Goal: Transaction & Acquisition: Purchase product/service

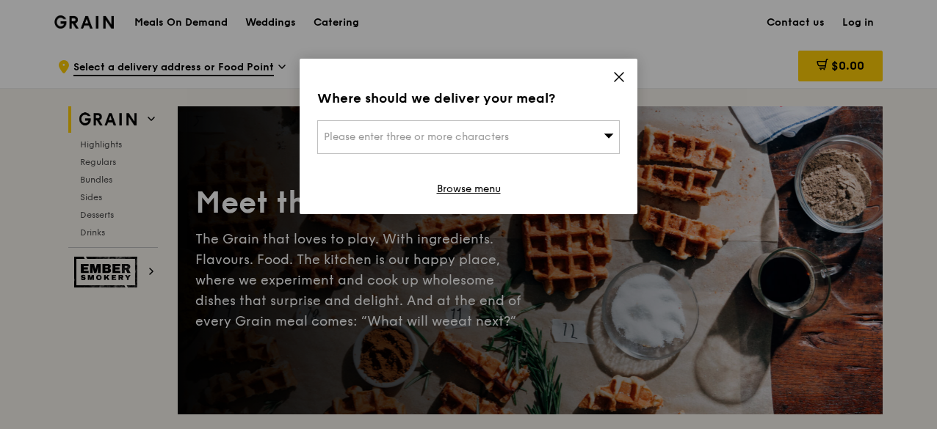
click at [617, 80] on icon at bounding box center [618, 77] width 9 height 9
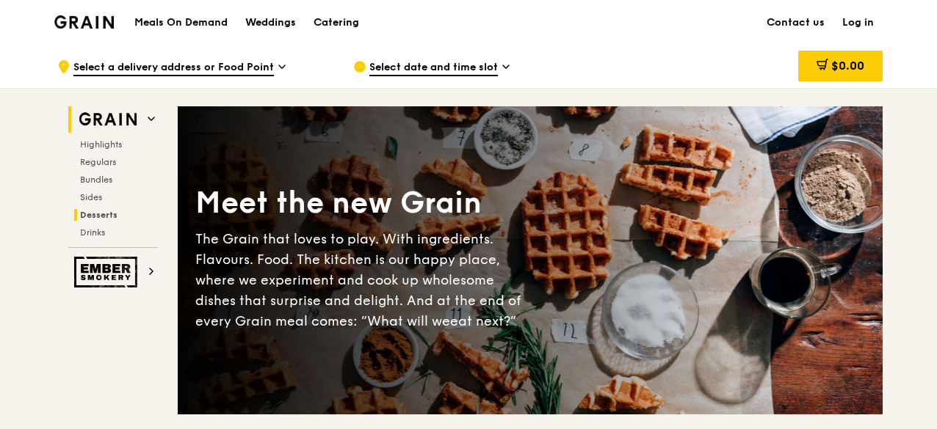
click at [95, 217] on span "Desserts" at bounding box center [98, 215] width 37 height 10
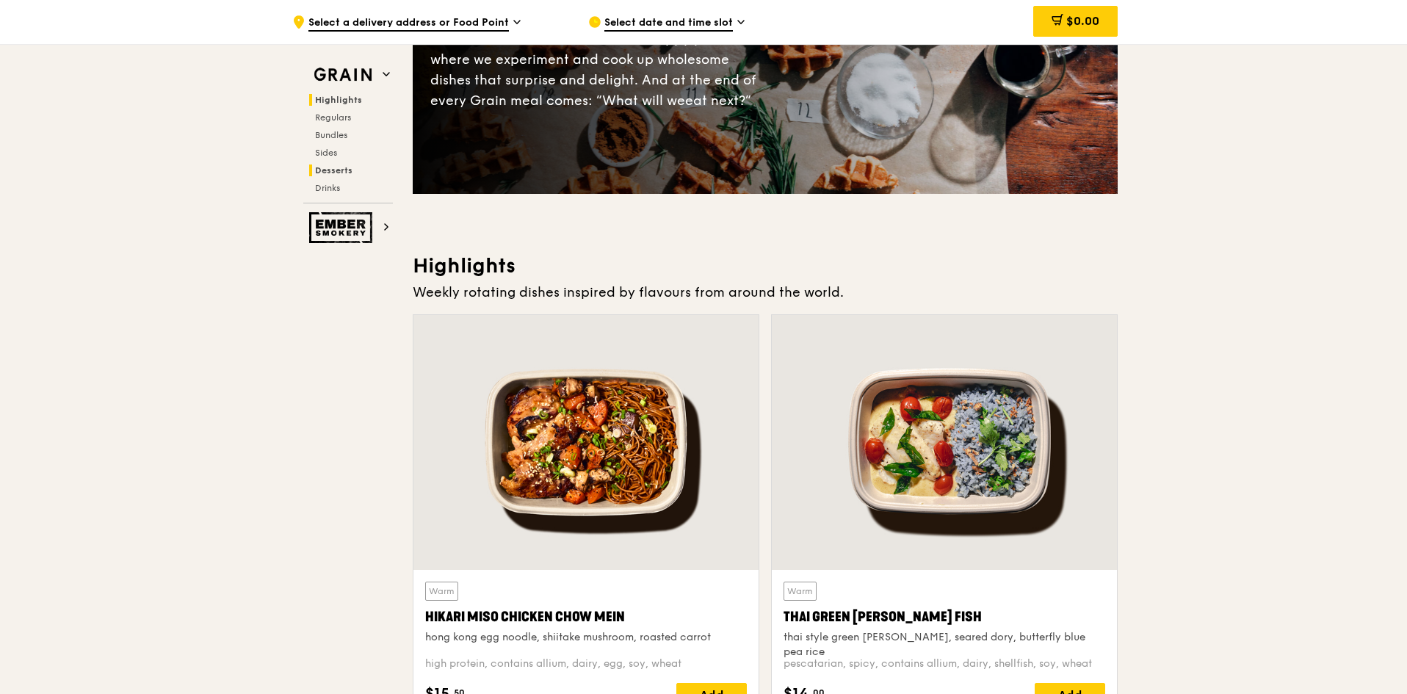
click at [328, 169] on span "Desserts" at bounding box center [333, 170] width 37 height 10
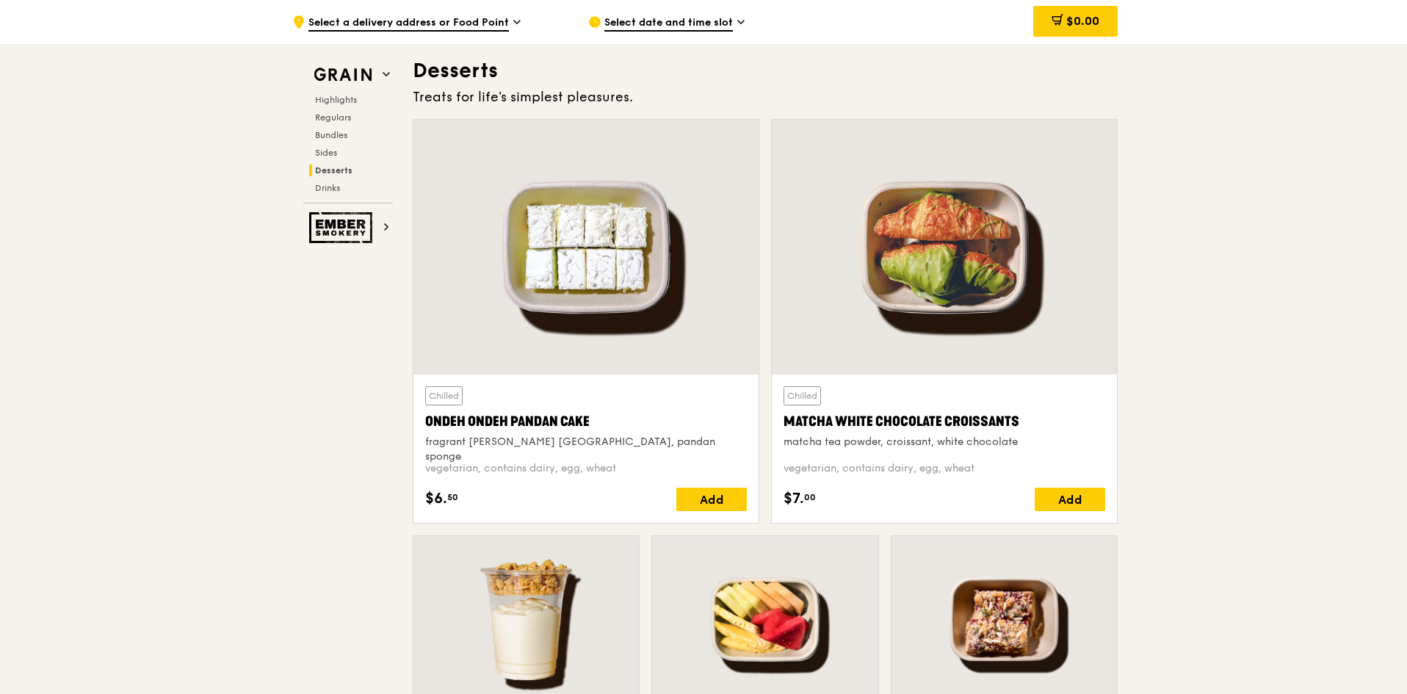
scroll to position [4171, 0]
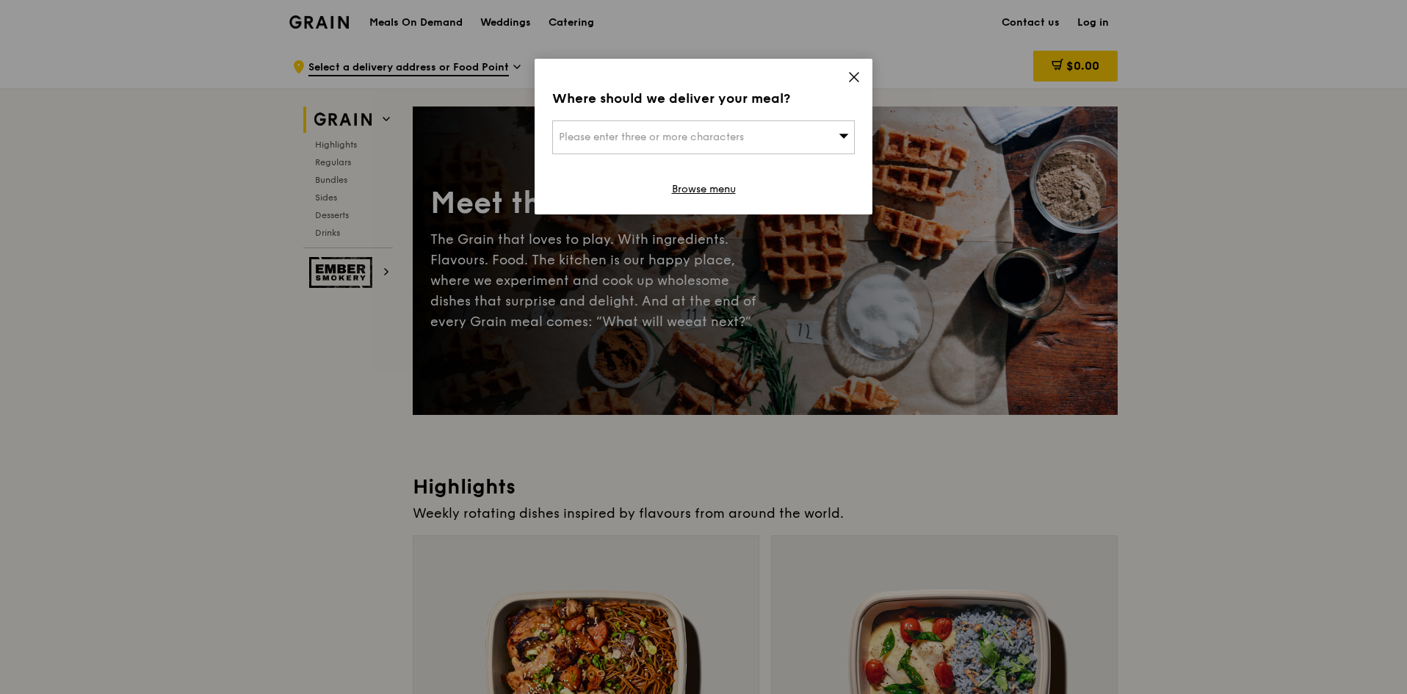
click at [852, 76] on icon at bounding box center [853, 76] width 13 height 13
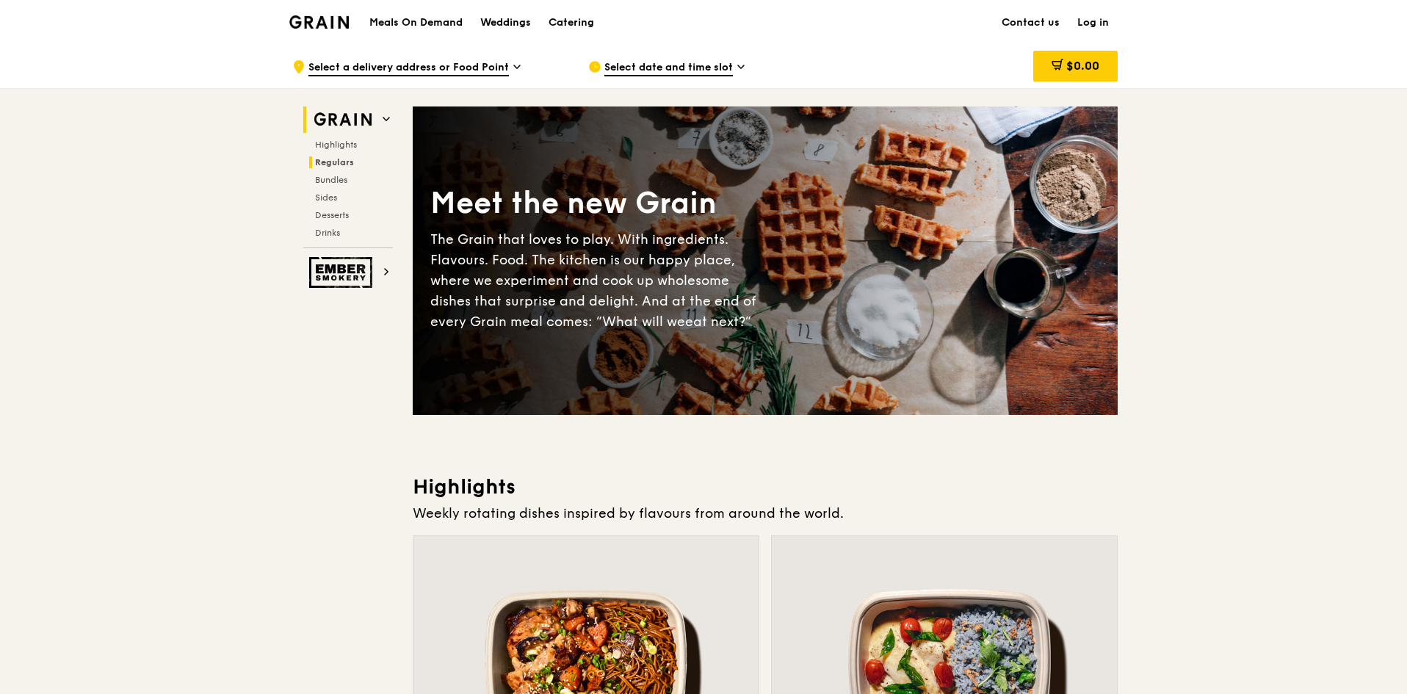
click at [356, 162] on h2 "Regulars" at bounding box center [351, 162] width 84 height 12
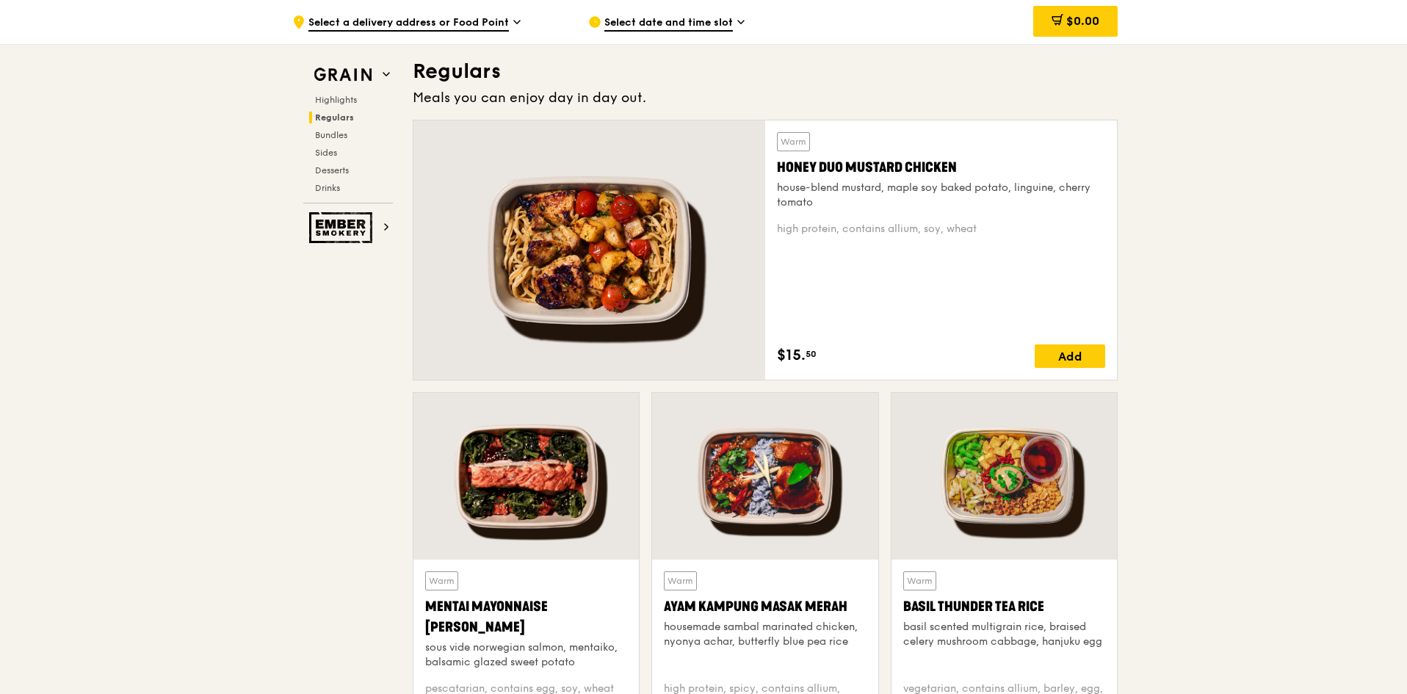
scroll to position [1098, 0]
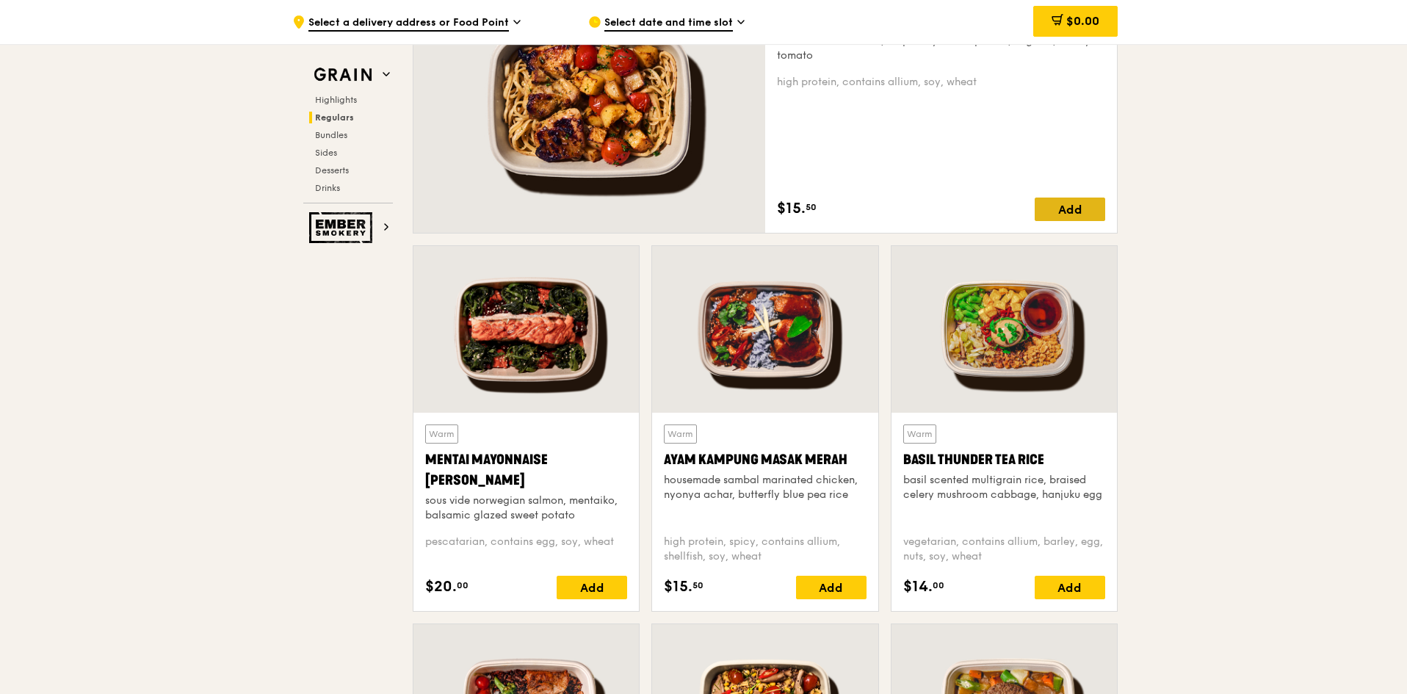
click at [1087, 210] on div "Add" at bounding box center [1069, 208] width 70 height 23
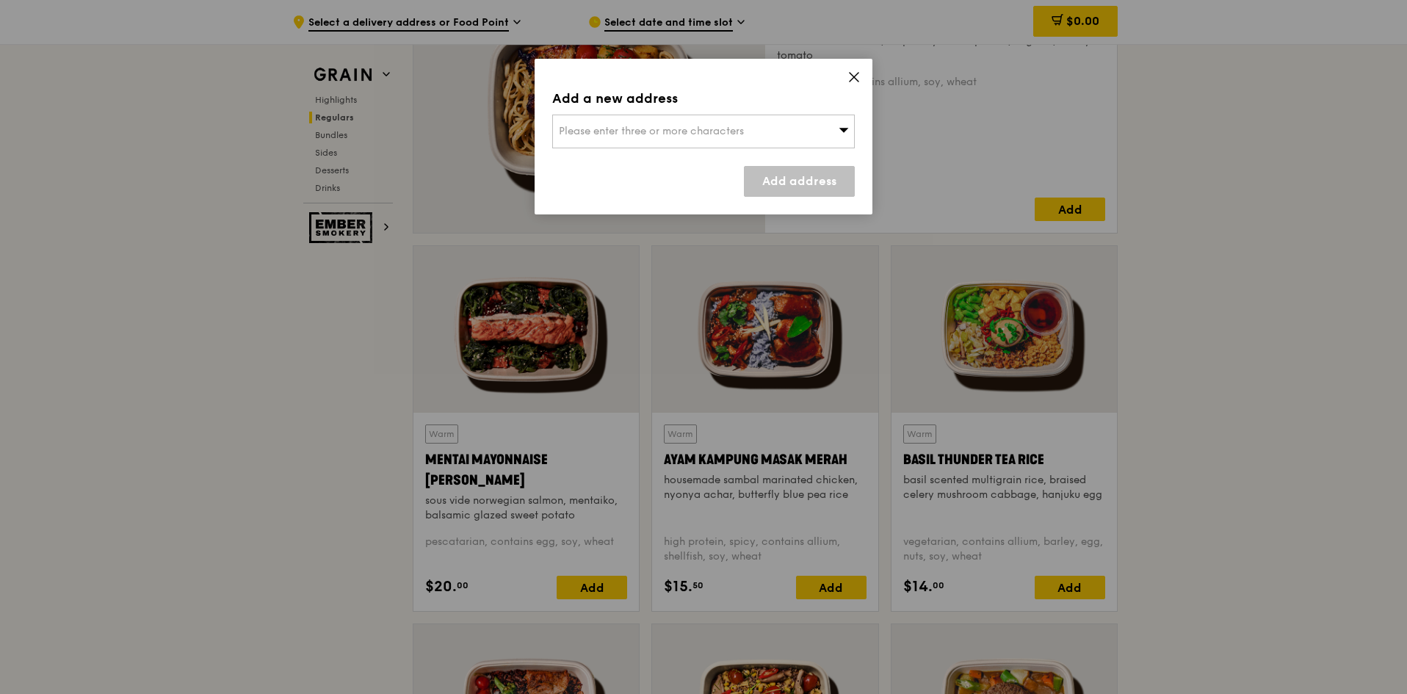
click at [748, 142] on div "Please enter three or more characters" at bounding box center [703, 132] width 302 height 34
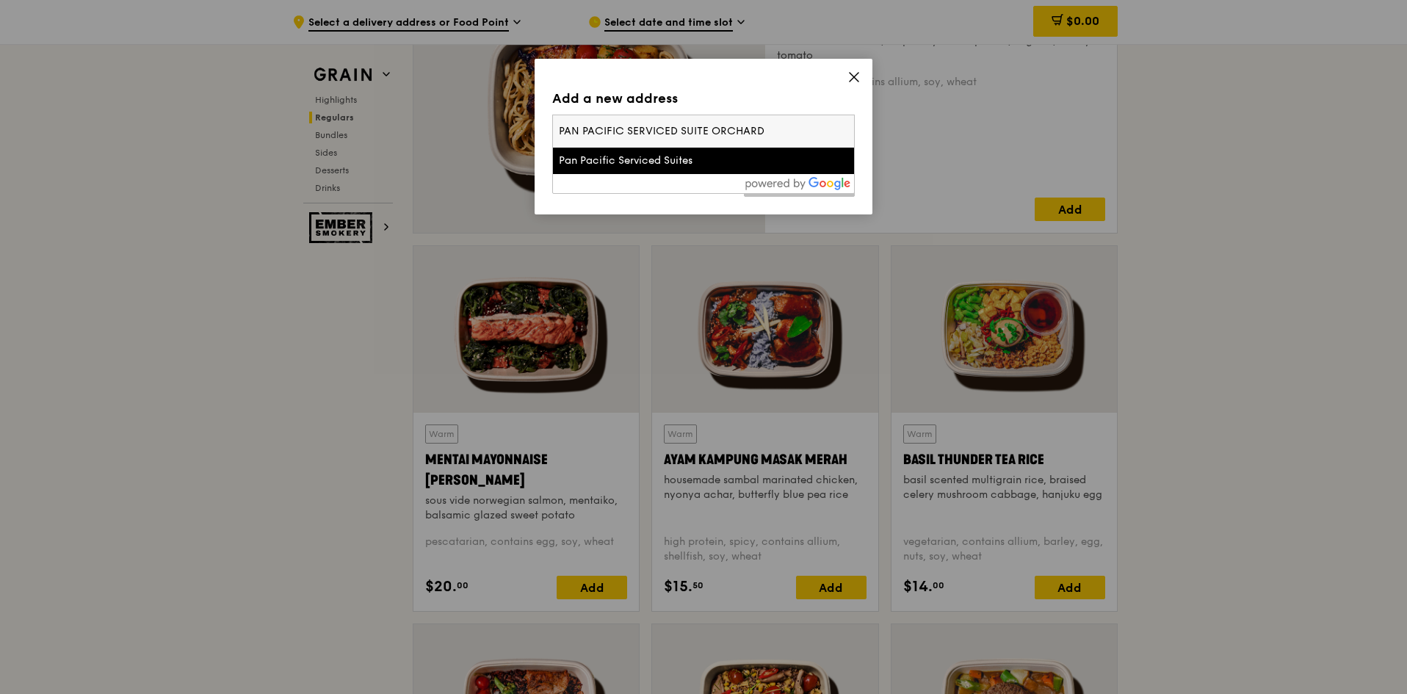
type input "PAN PACIFIC SERVICED SUITE ORCHARD"
click at [688, 160] on div "Pan Pacific Serviced Suites" at bounding box center [667, 160] width 217 height 15
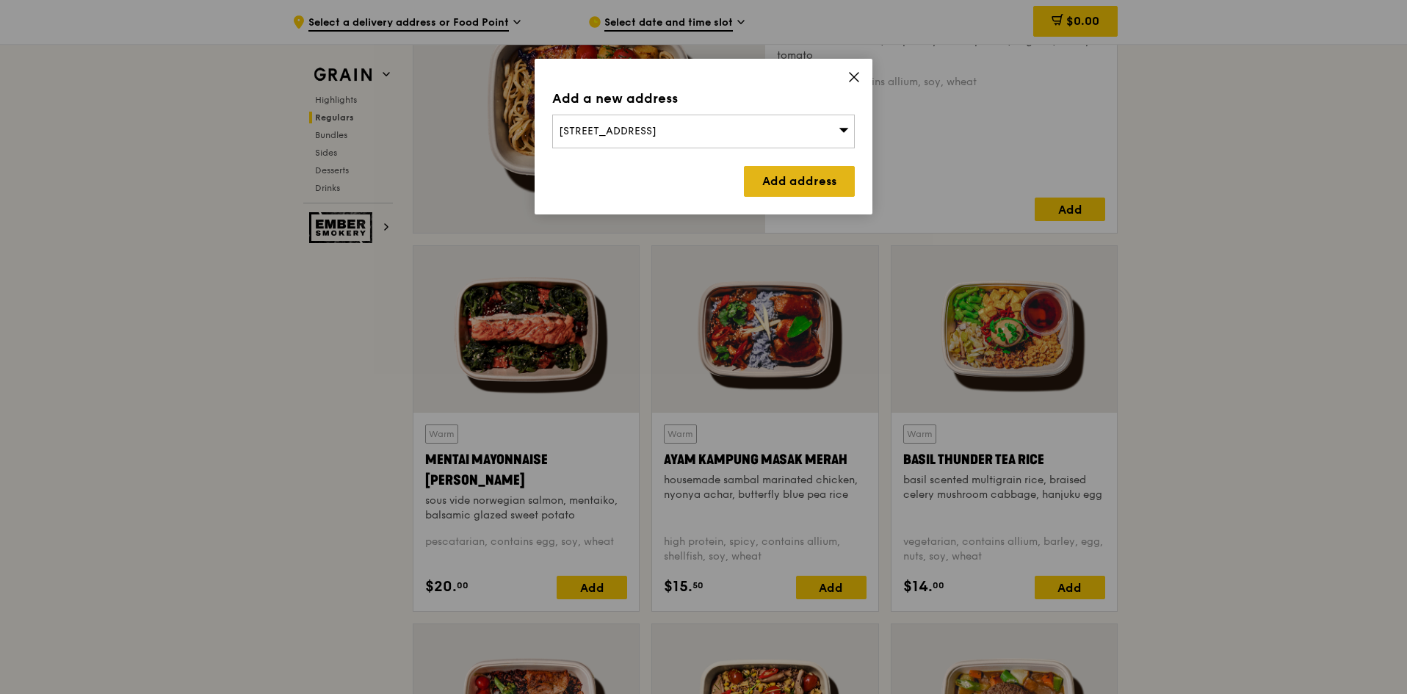
click at [805, 176] on link "Add address" at bounding box center [799, 181] width 111 height 31
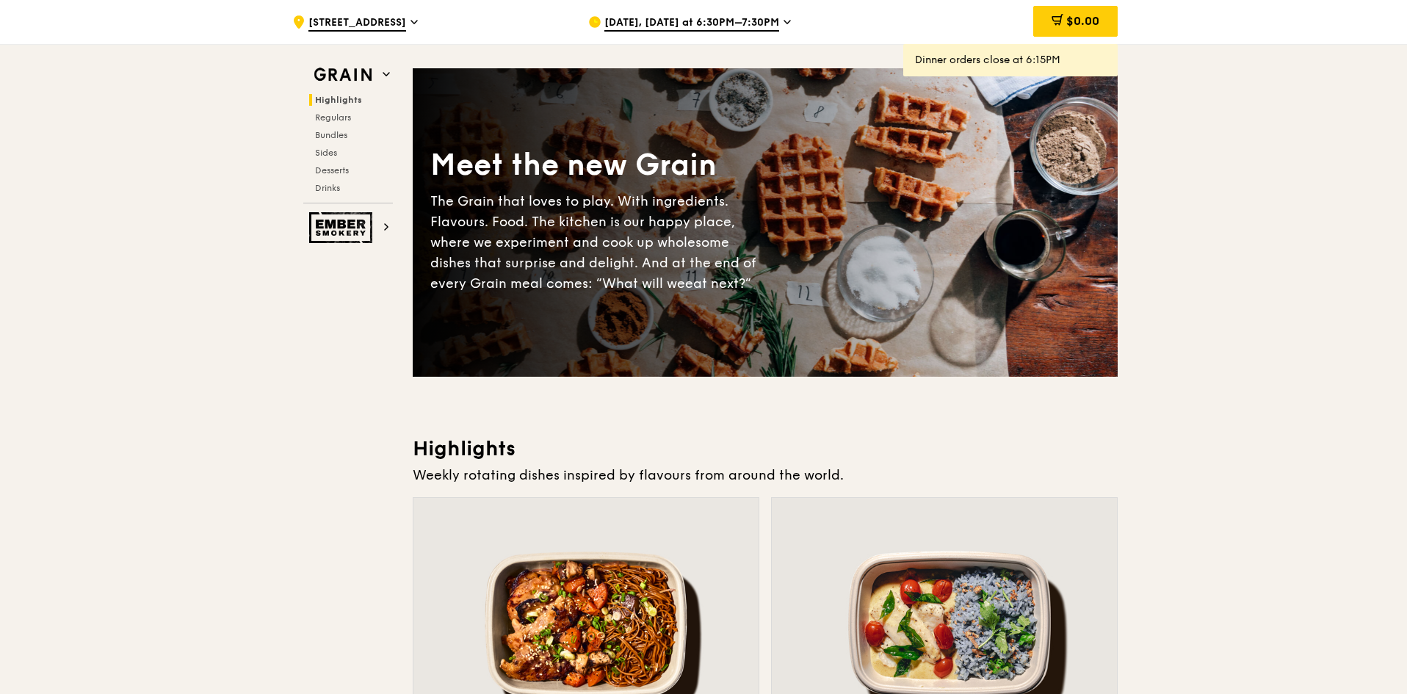
scroll to position [0, 0]
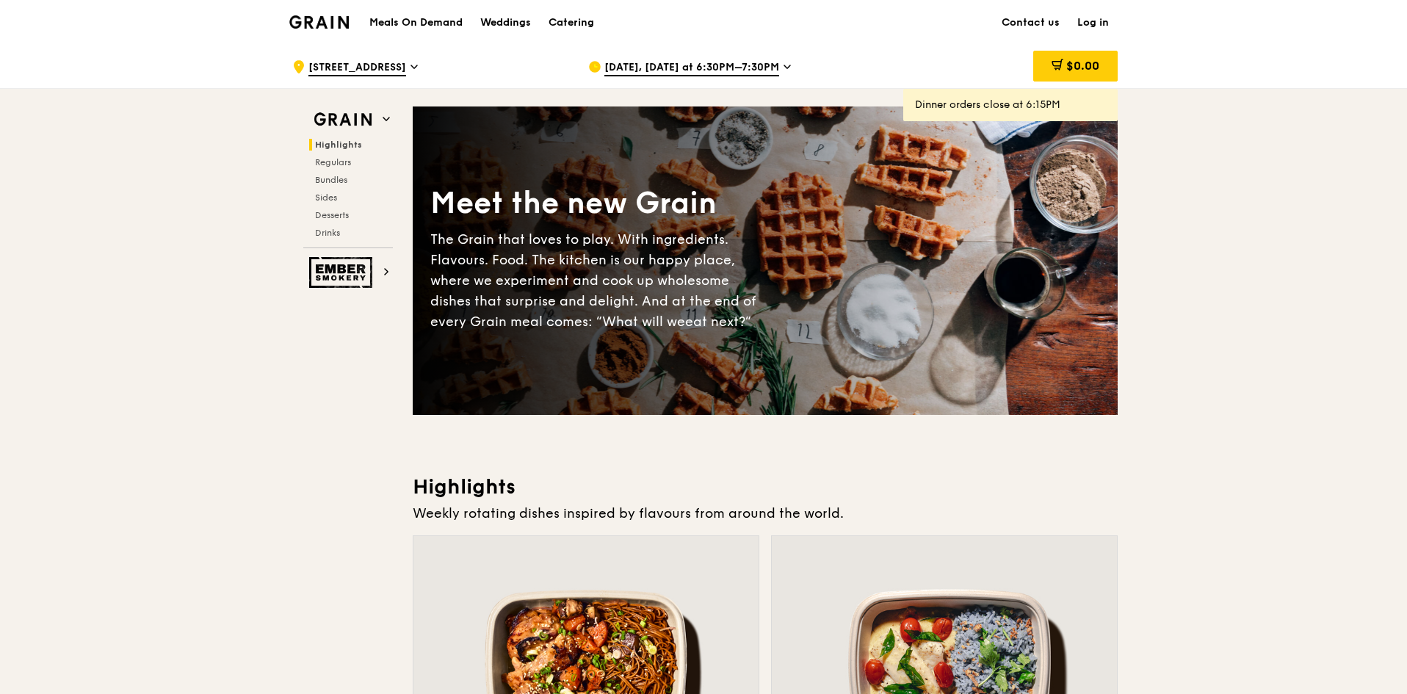
click at [699, 76] on span "[DATE], [DATE] at 6:30PM–7:30PM" at bounding box center [691, 68] width 175 height 16
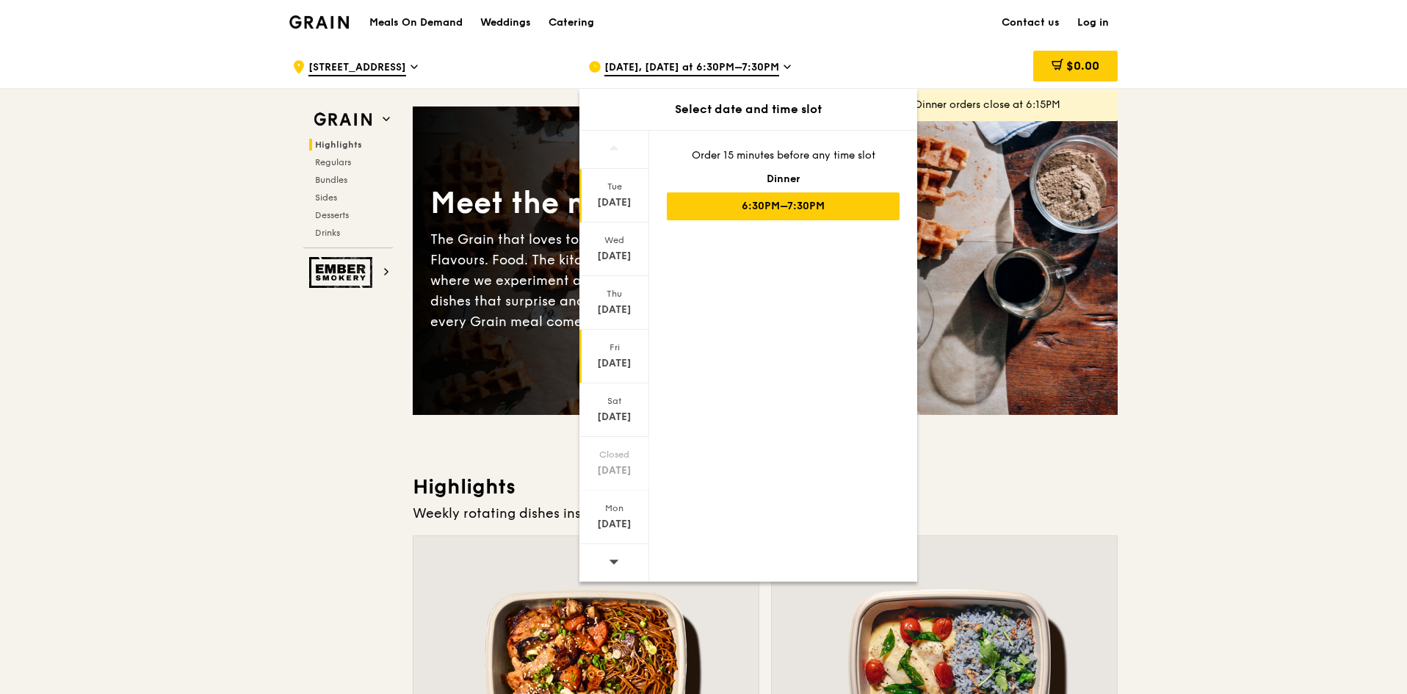
click at [606, 355] on div "[DATE]" at bounding box center [614, 357] width 70 height 54
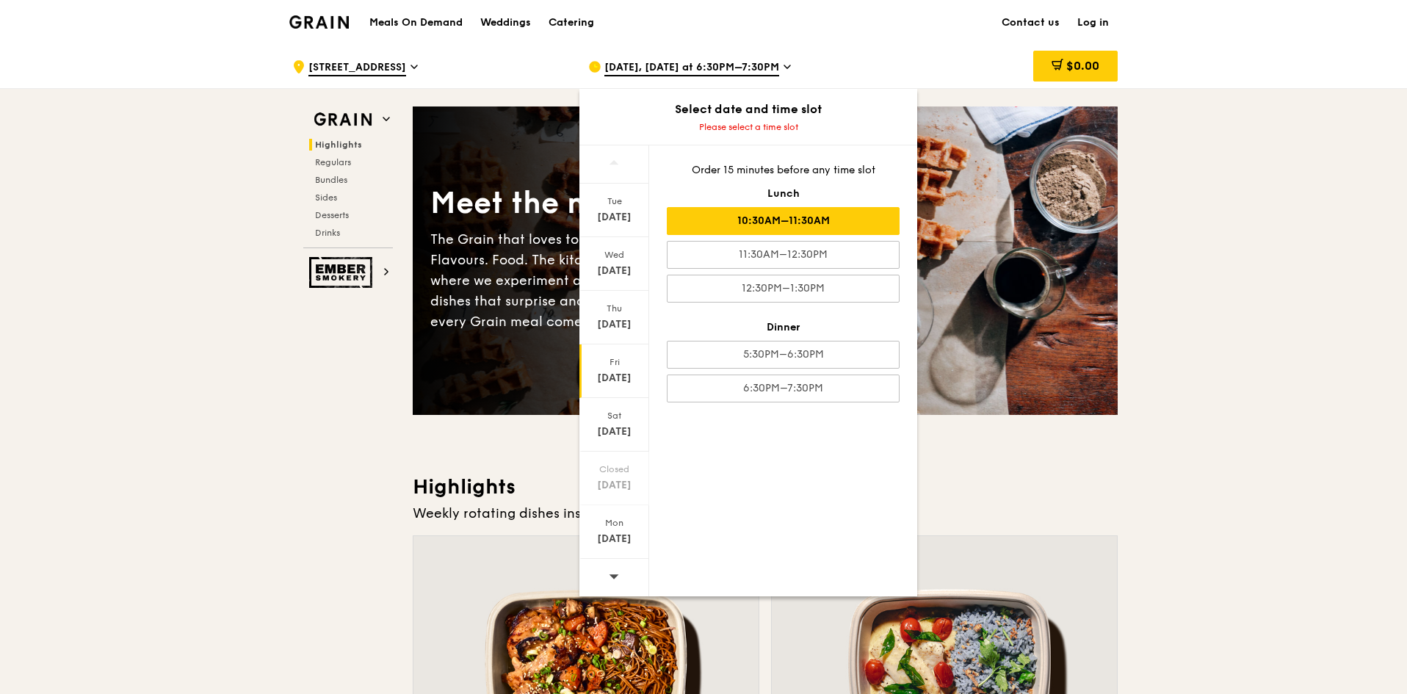
click at [818, 216] on div "10:30AM–11:30AM" at bounding box center [783, 221] width 233 height 28
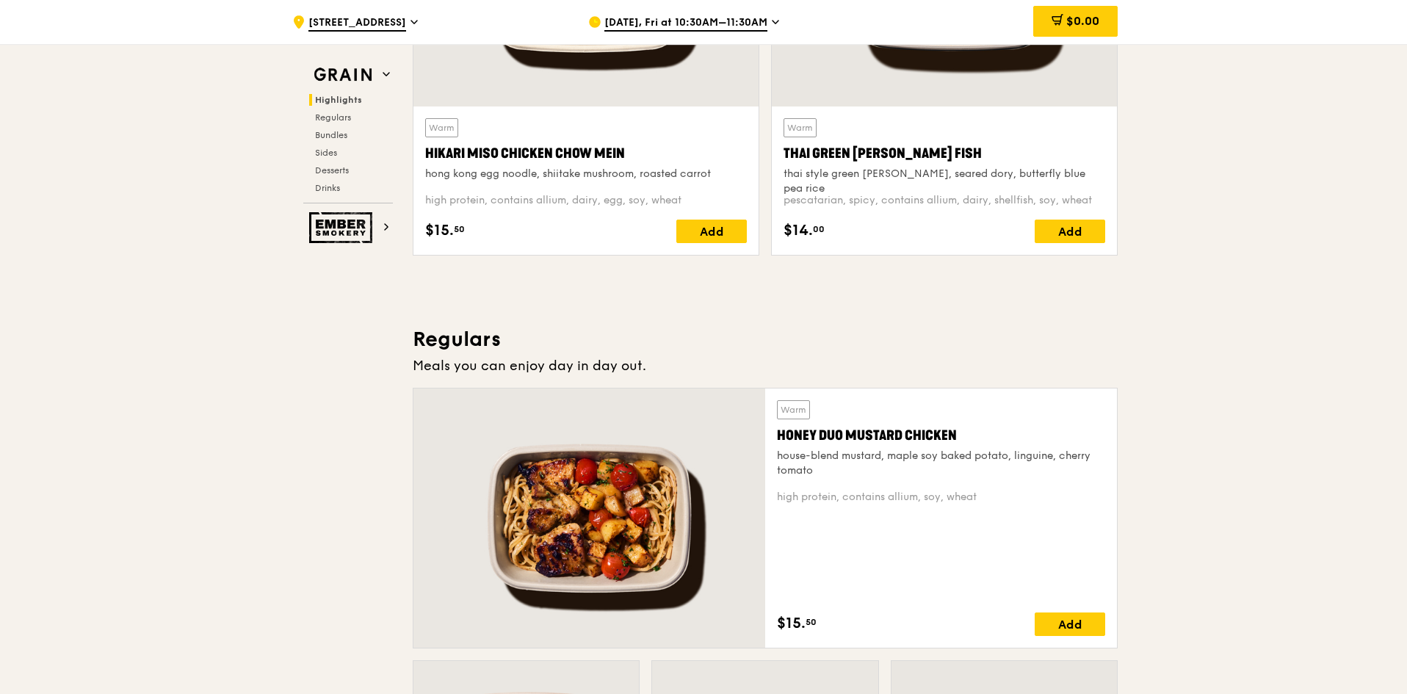
scroll to position [440, 0]
